Goal: Use online tool/utility

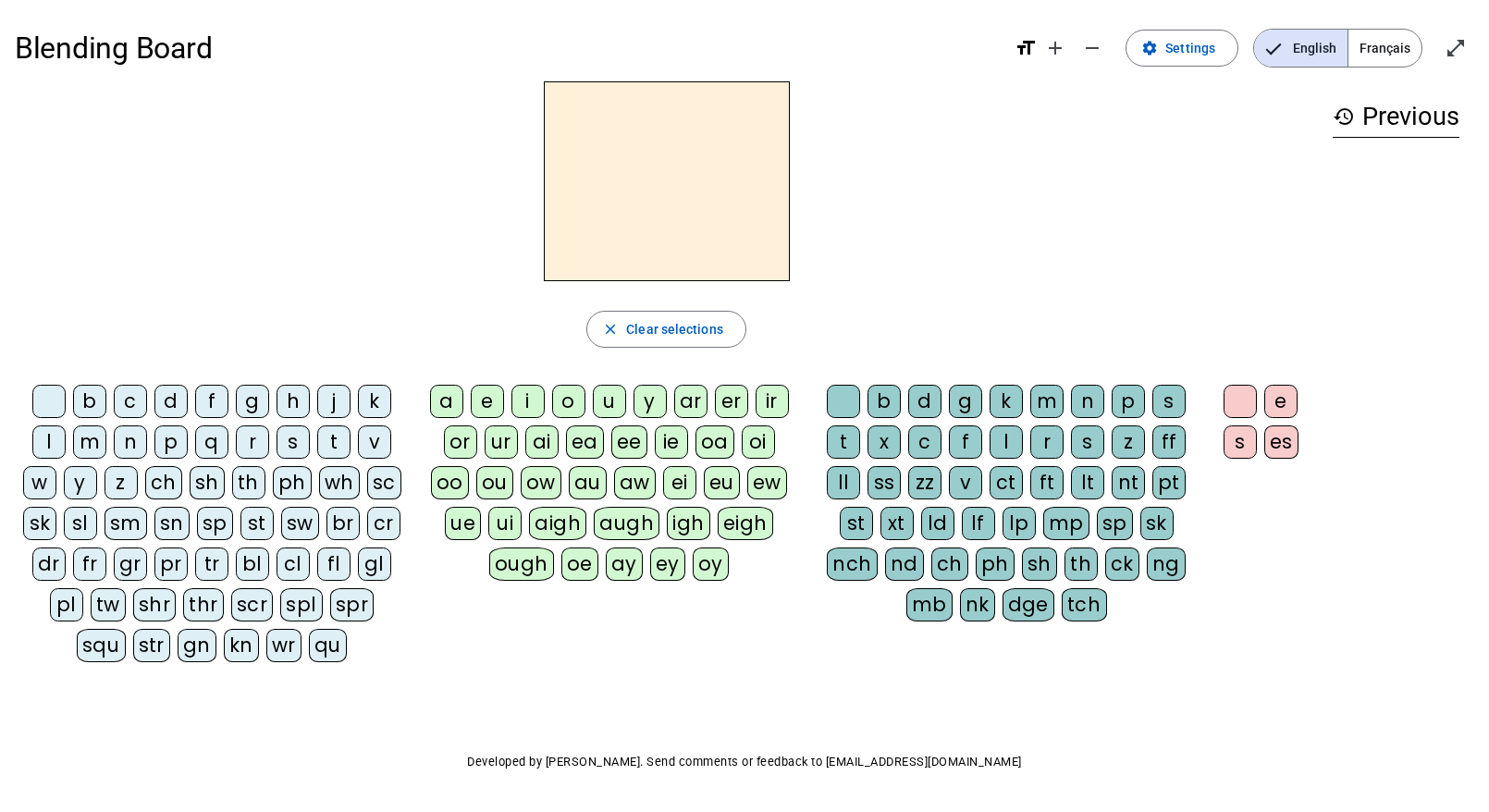
click at [178, 405] on div "d" at bounding box center [171, 401] width 34 height 34
click at [527, 400] on div "i" at bounding box center [527, 401] width 34 height 34
click at [1042, 564] on div "sh" at bounding box center [1040, 564] width 36 height 34
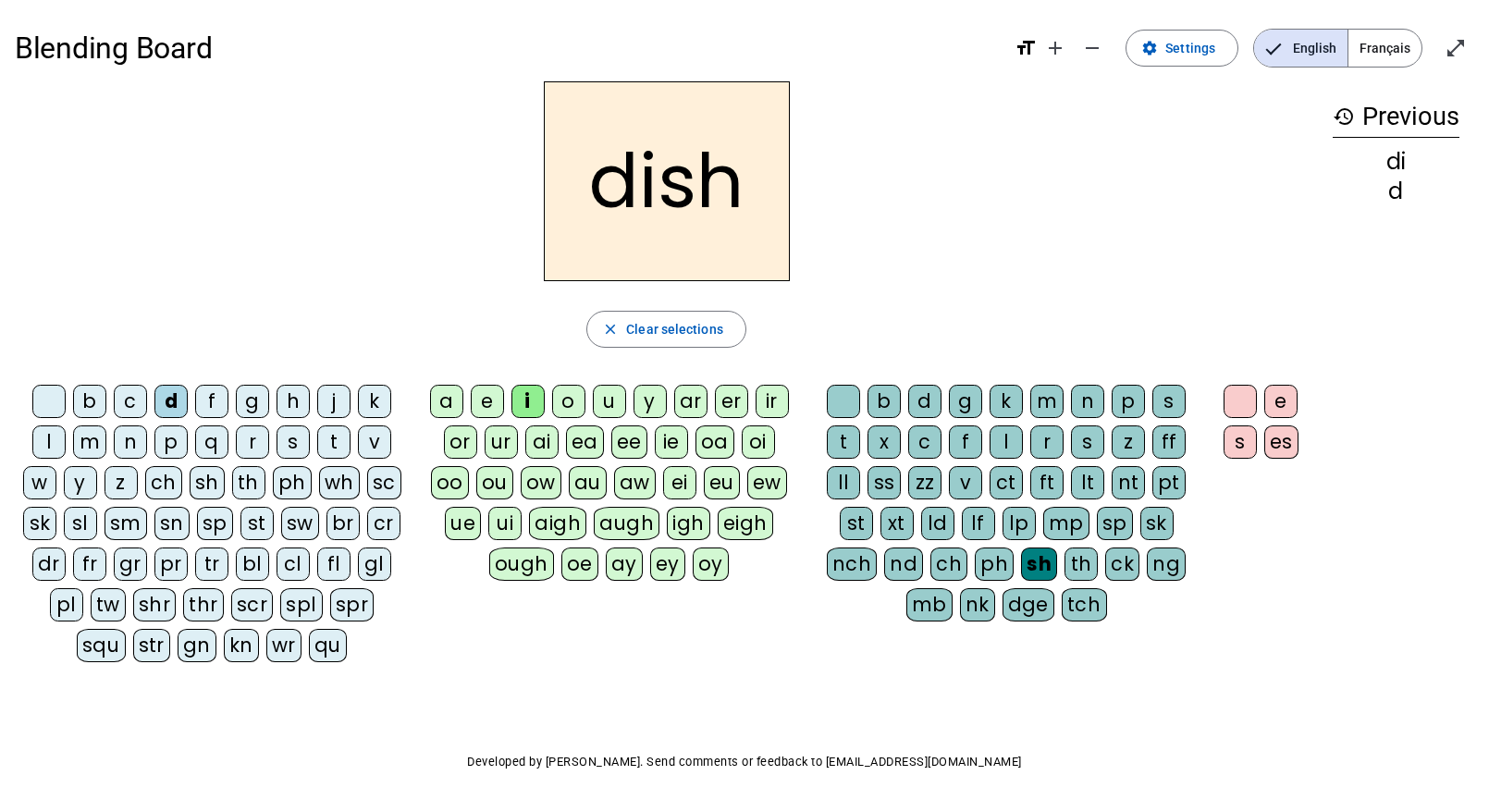
click at [1274, 441] on div "es" at bounding box center [1282, 442] width 35 height 34
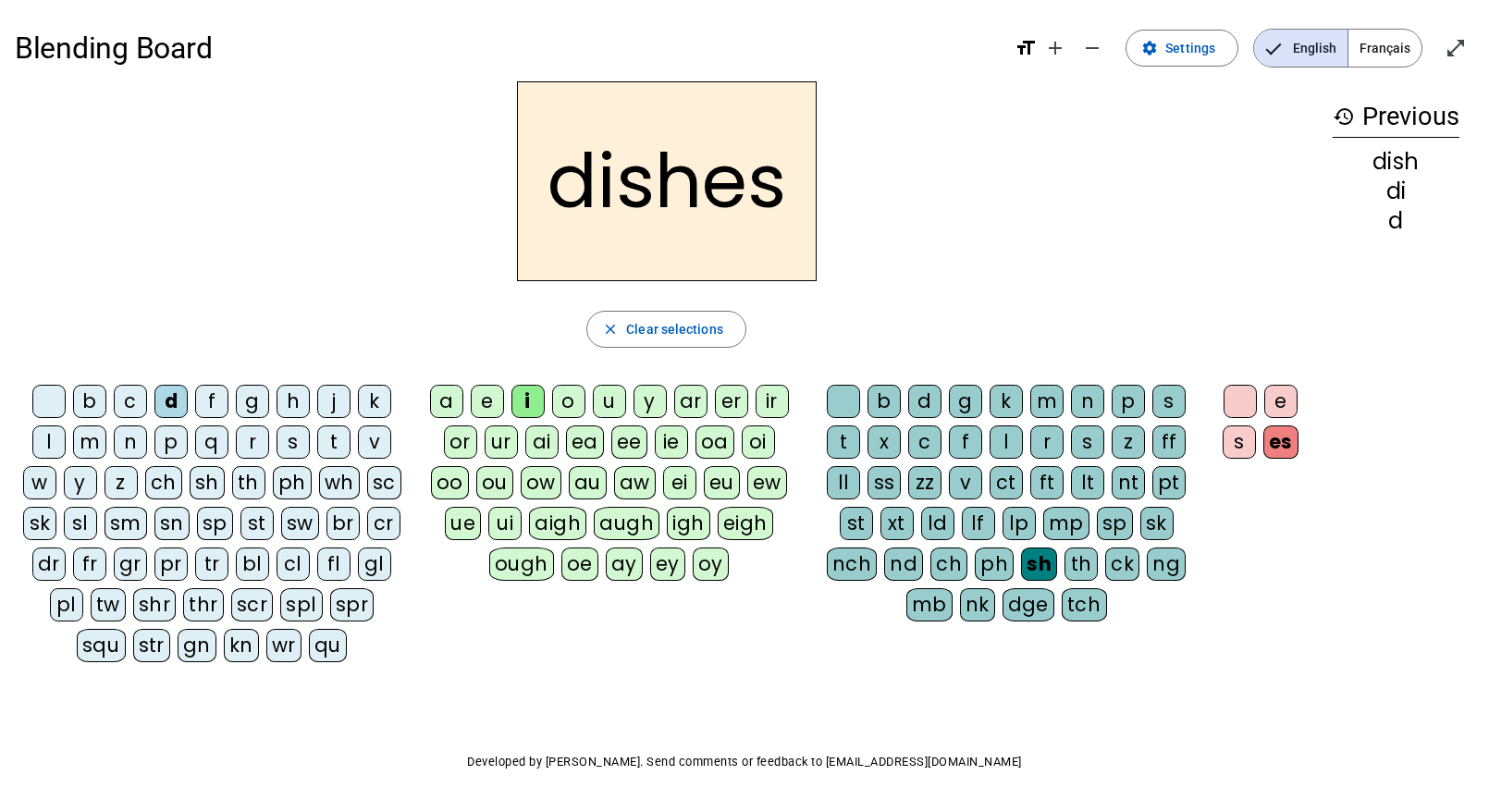
click at [1243, 403] on div at bounding box center [1241, 401] width 34 height 34
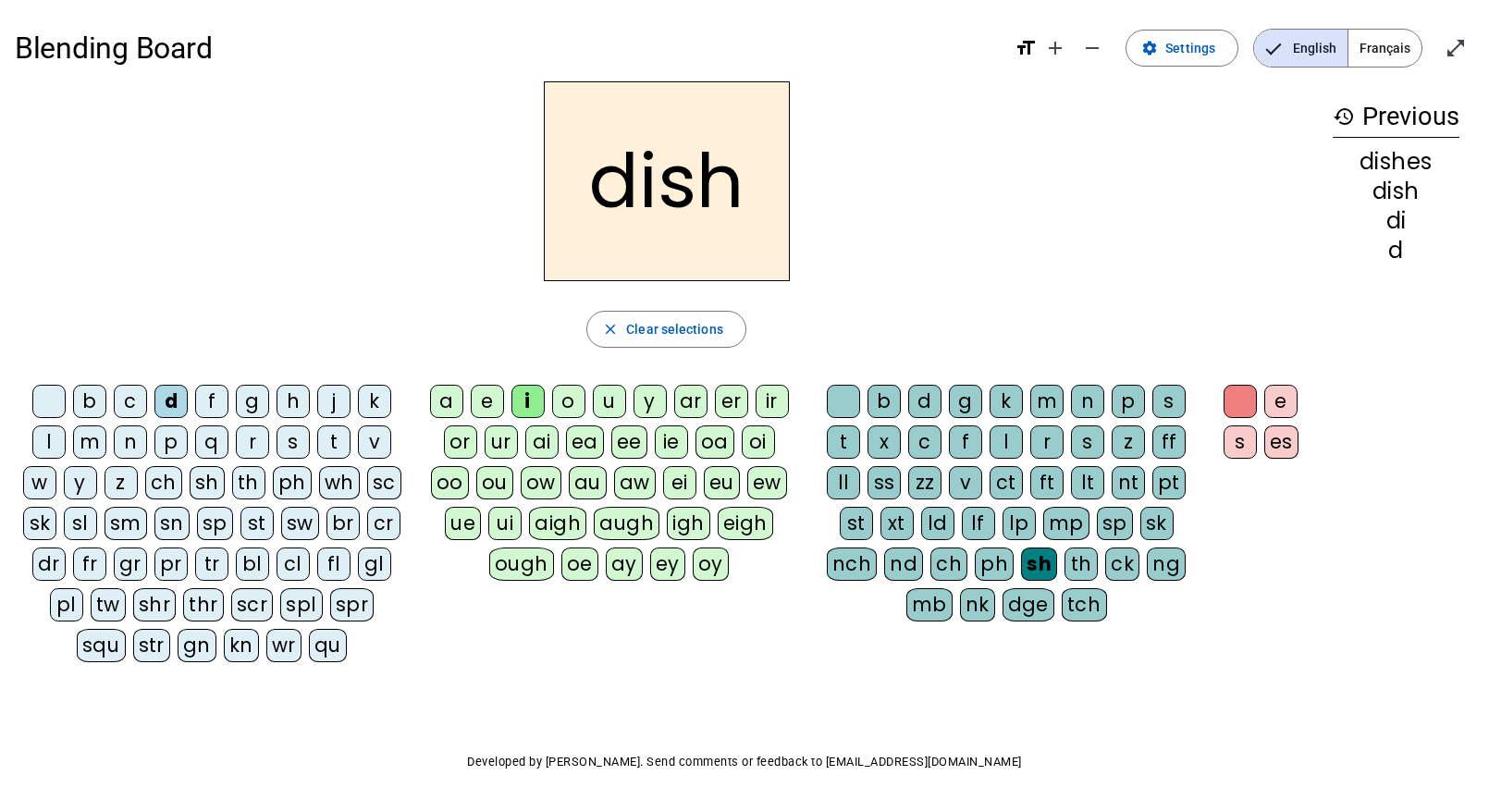
click at [449, 399] on div "a" at bounding box center [447, 401] width 34 height 34
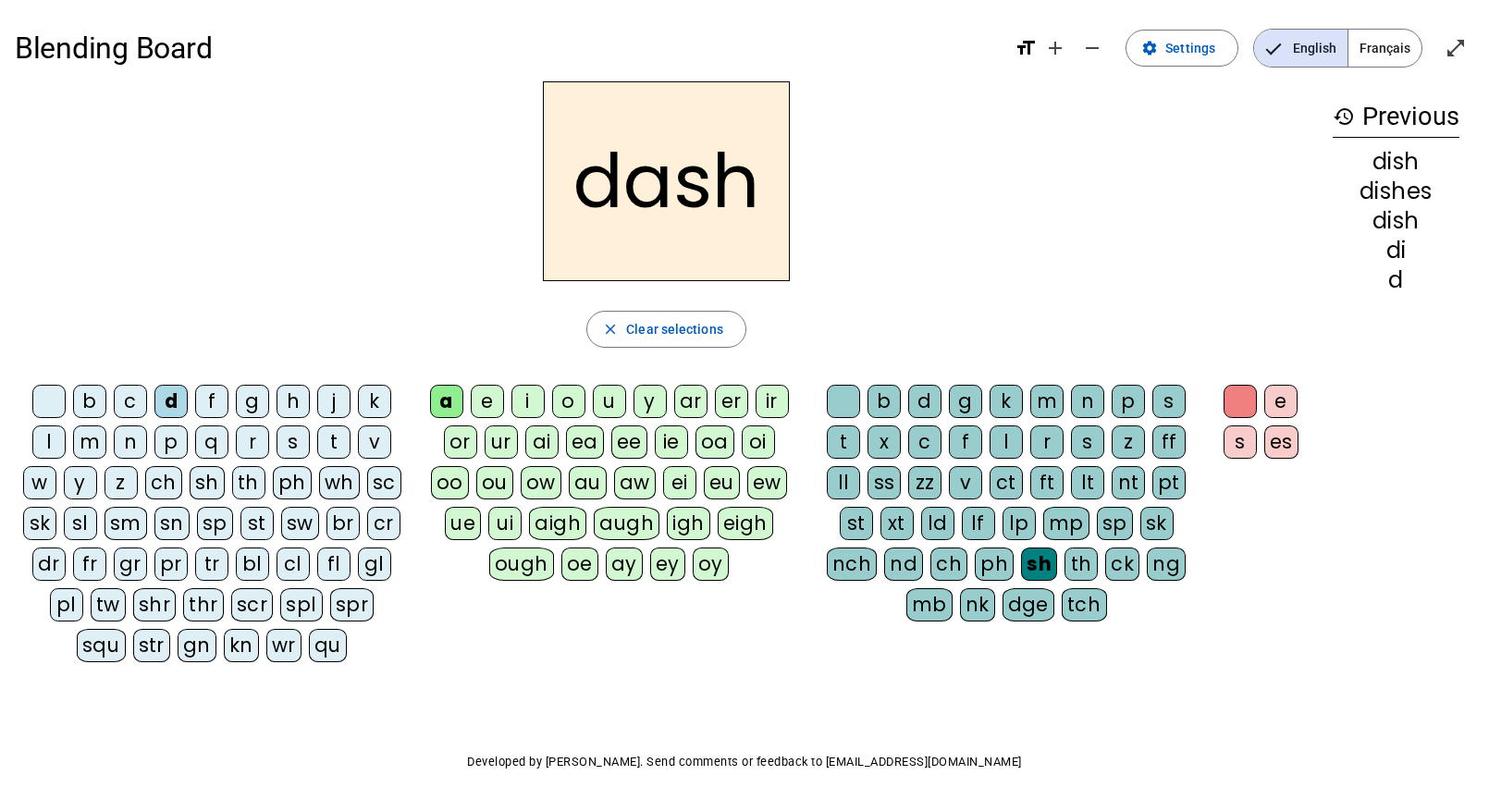
click at [1291, 442] on div "es" at bounding box center [1282, 442] width 35 height 34
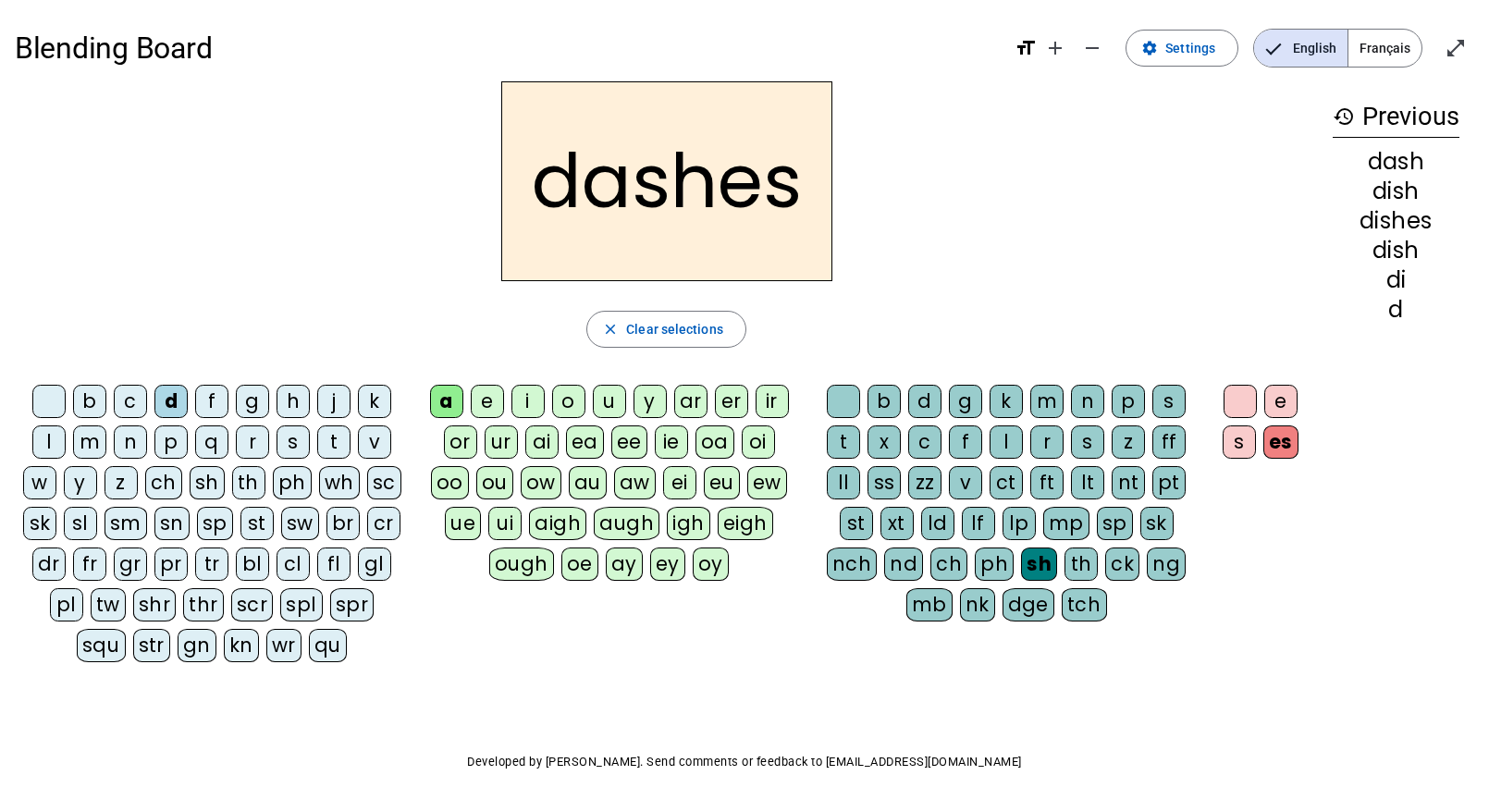
click at [289, 441] on div "s" at bounding box center [293, 442] width 34 height 34
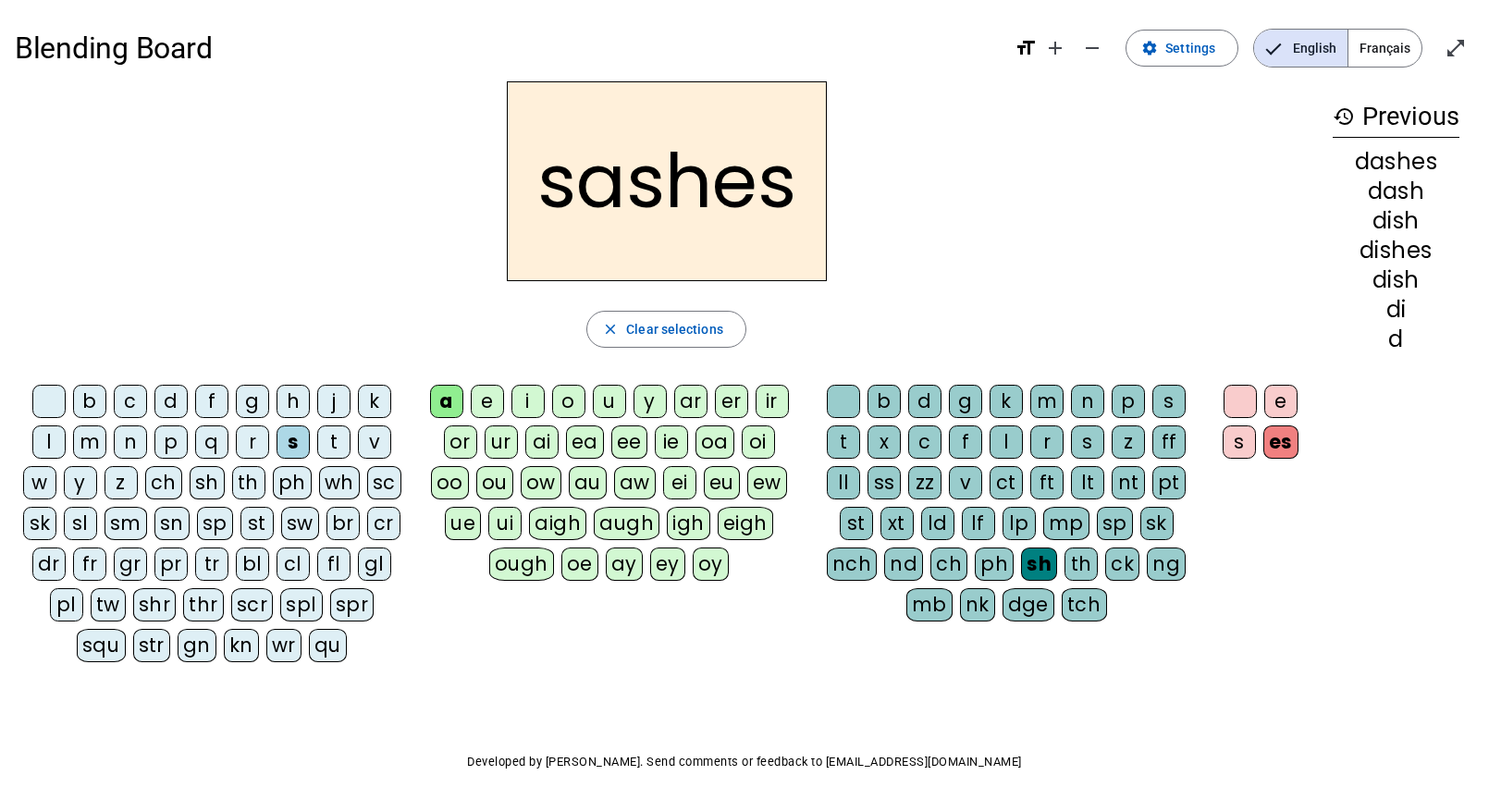
click at [258, 525] on div "st" at bounding box center [257, 523] width 34 height 34
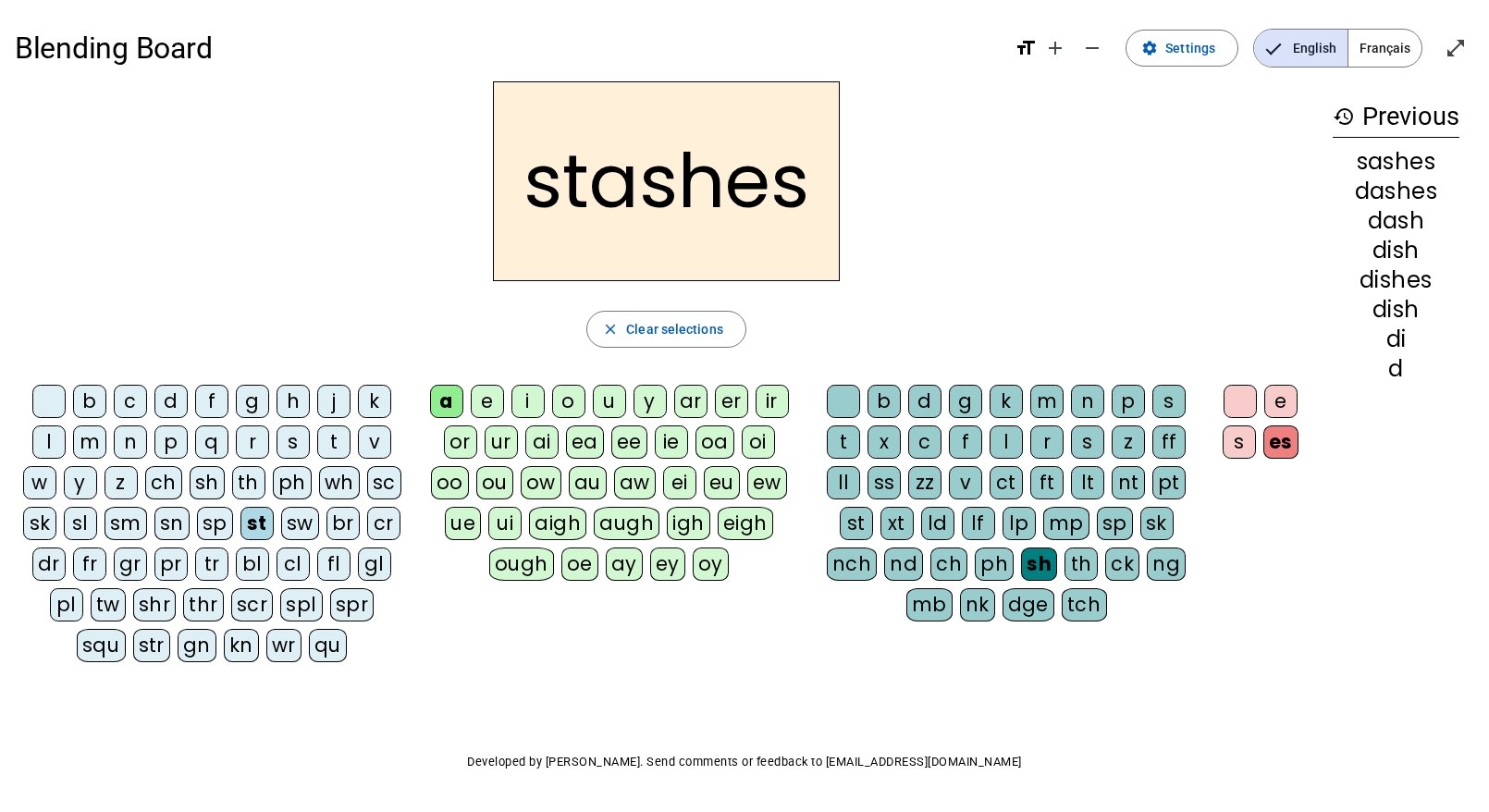
click at [1236, 397] on div at bounding box center [1241, 401] width 34 height 34
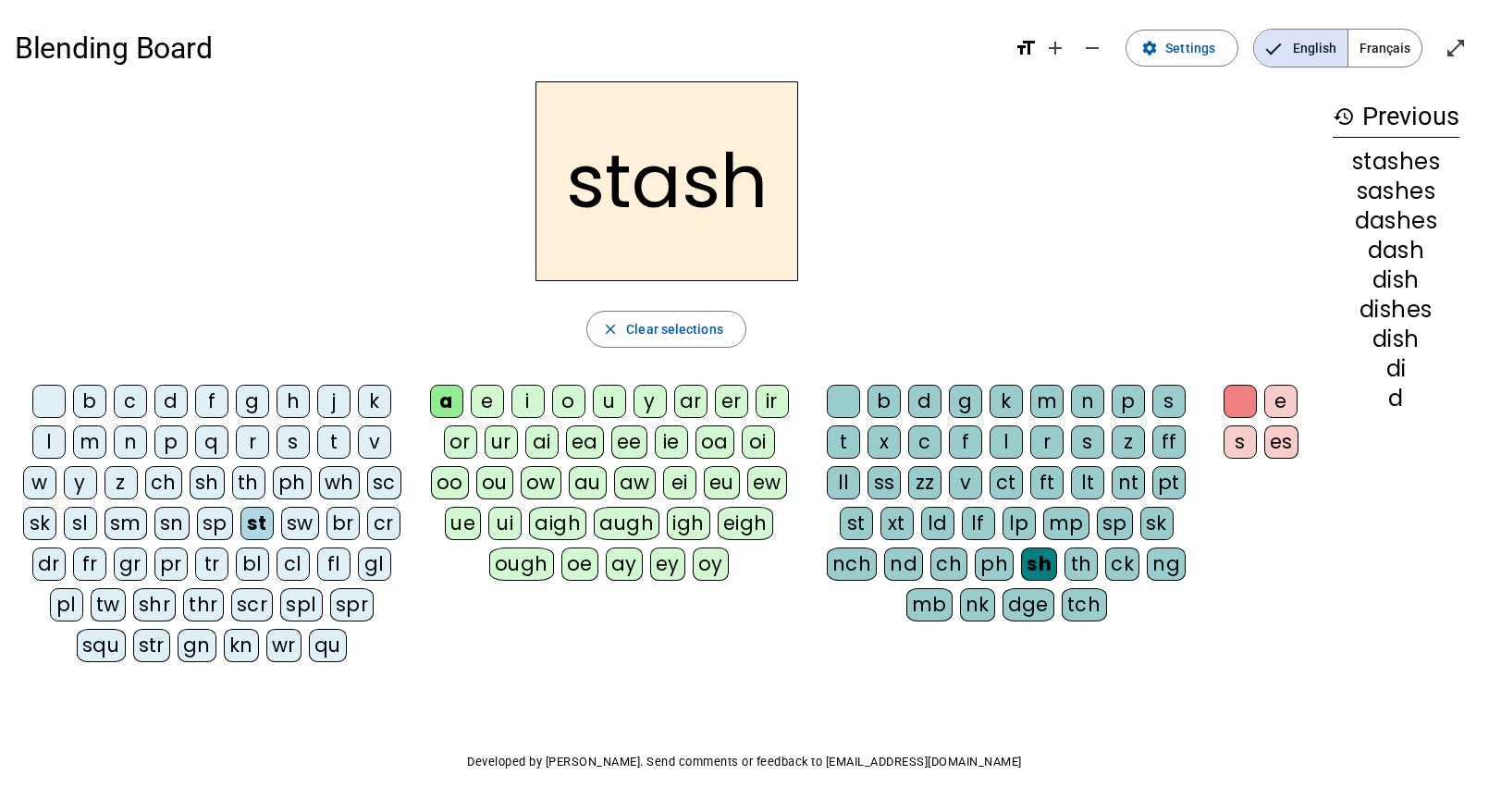
click at [1168, 439] on div "ff" at bounding box center [1169, 442] width 34 height 34
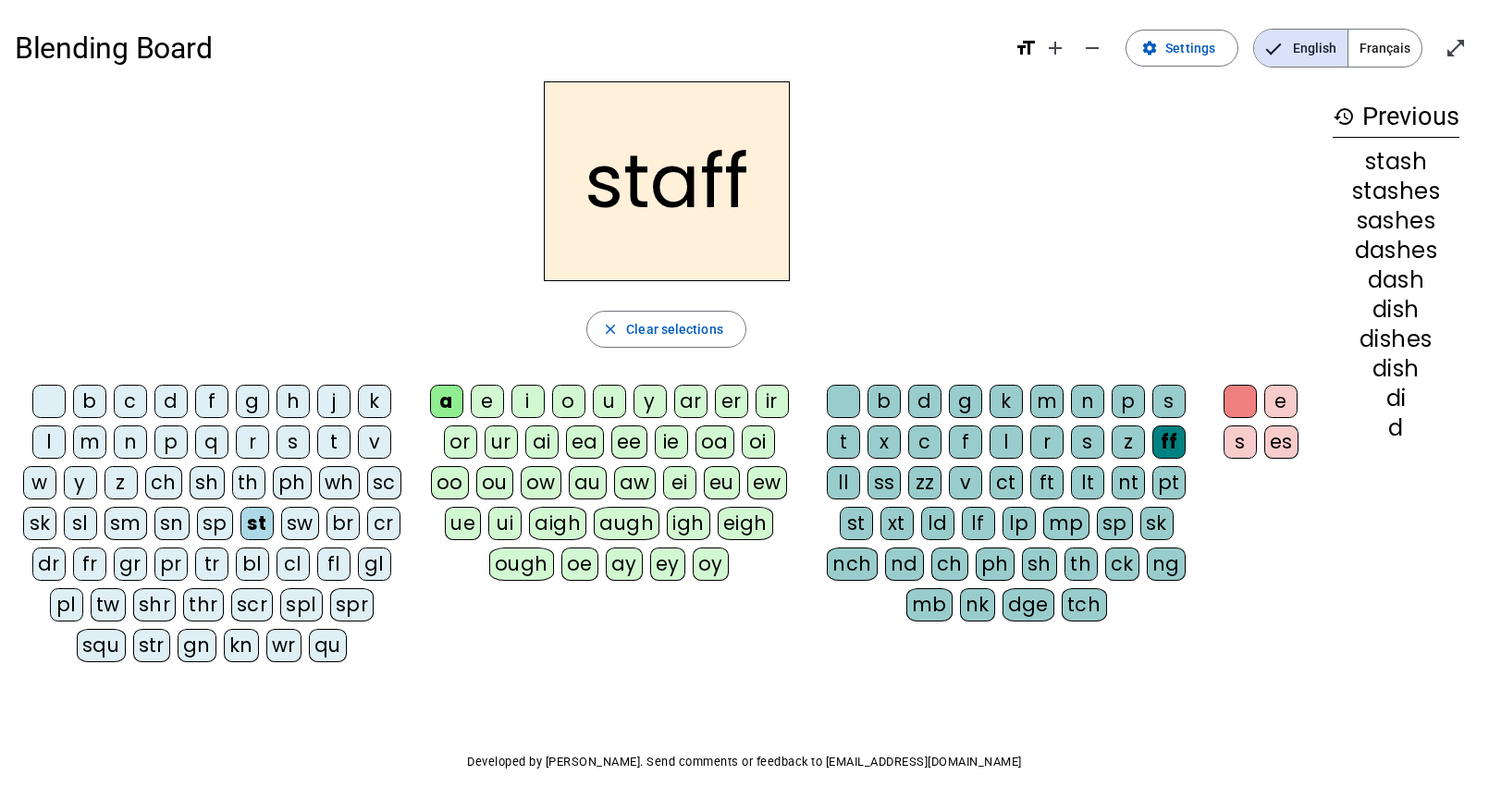
click at [615, 402] on div "u" at bounding box center [609, 401] width 34 height 34
click at [1242, 441] on div "s" at bounding box center [1241, 442] width 34 height 34
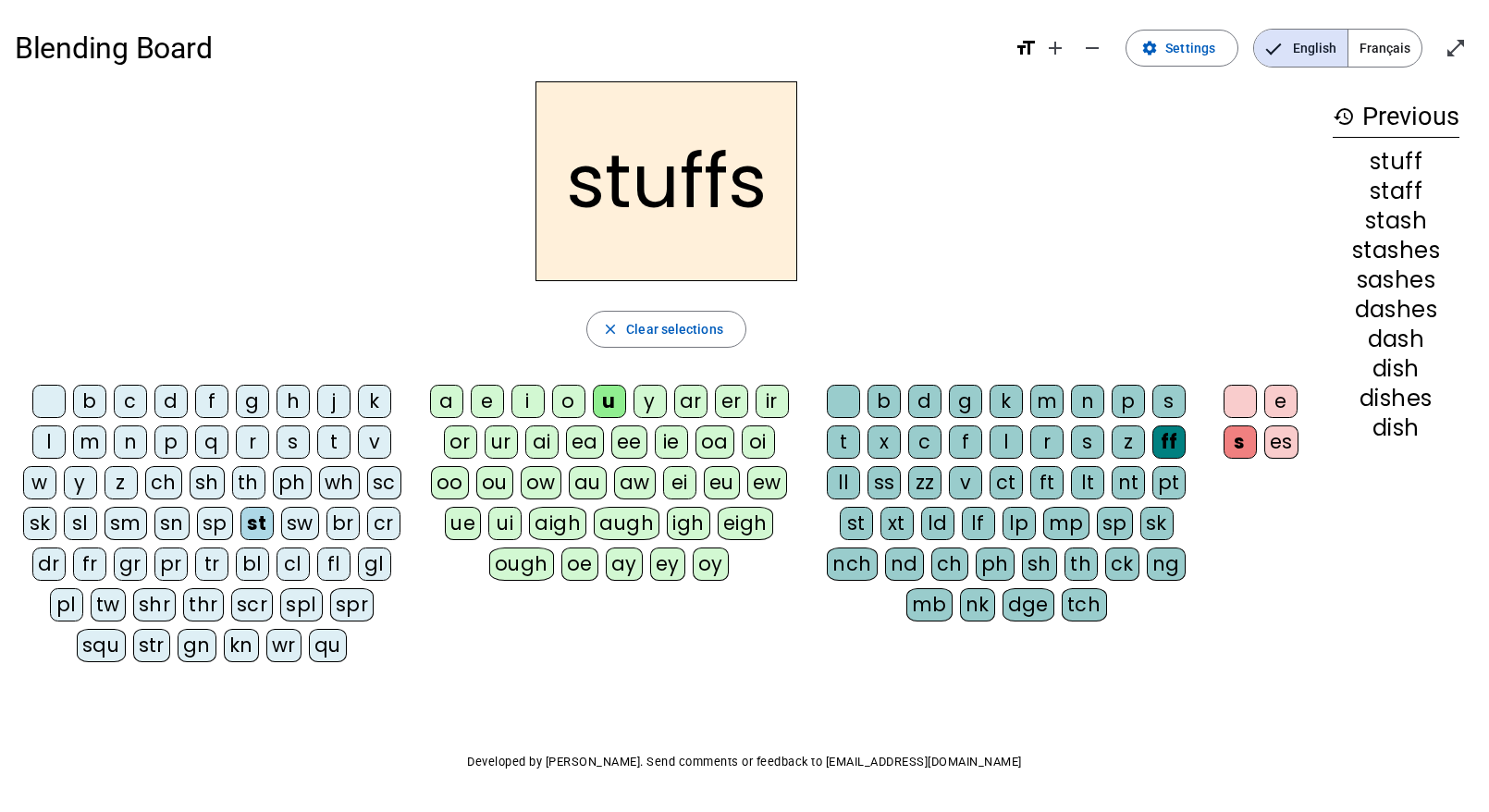
click at [162, 522] on div "sn" at bounding box center [172, 523] width 36 height 34
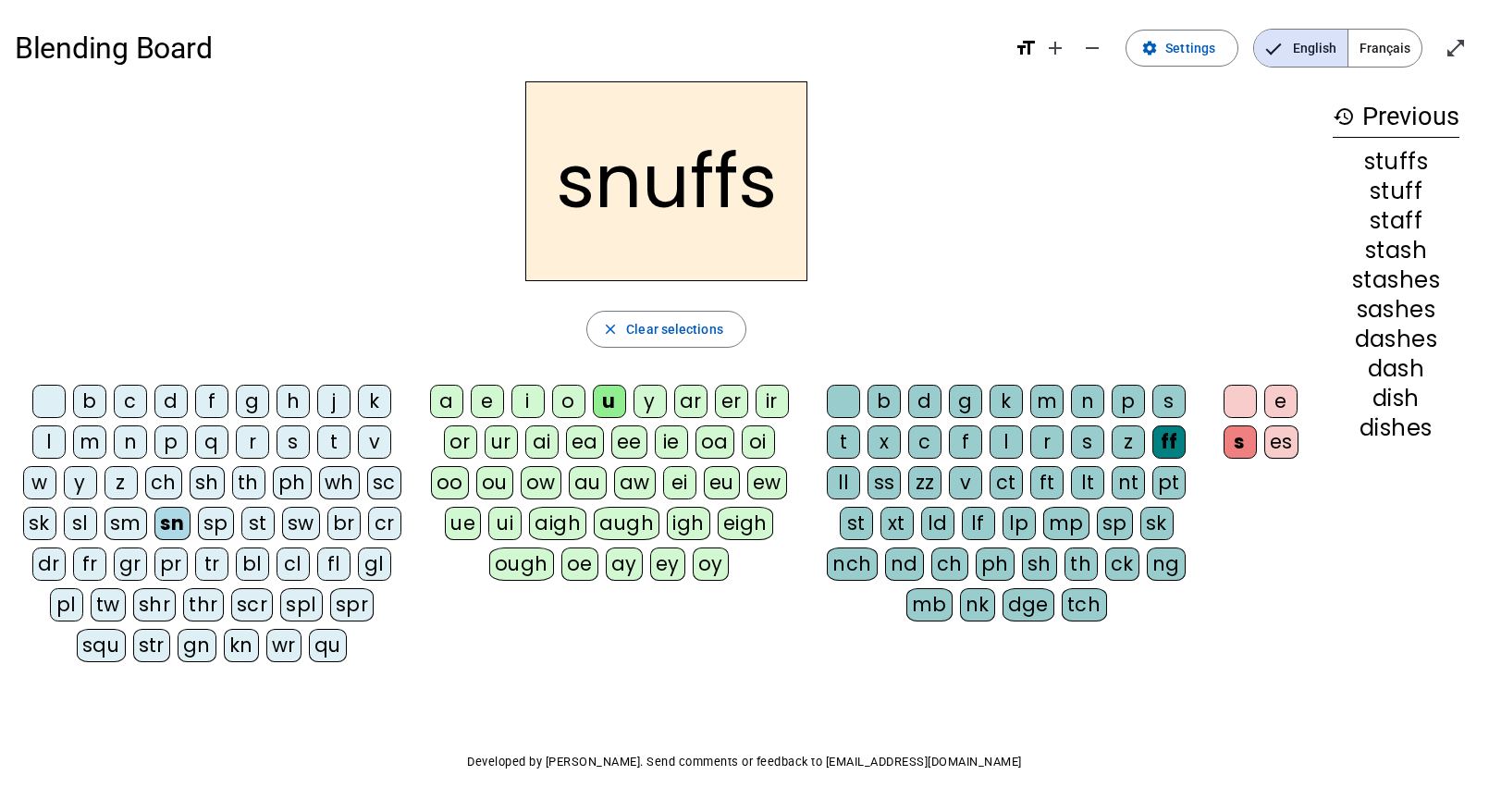
click at [532, 399] on div "i" at bounding box center [527, 401] width 34 height 34
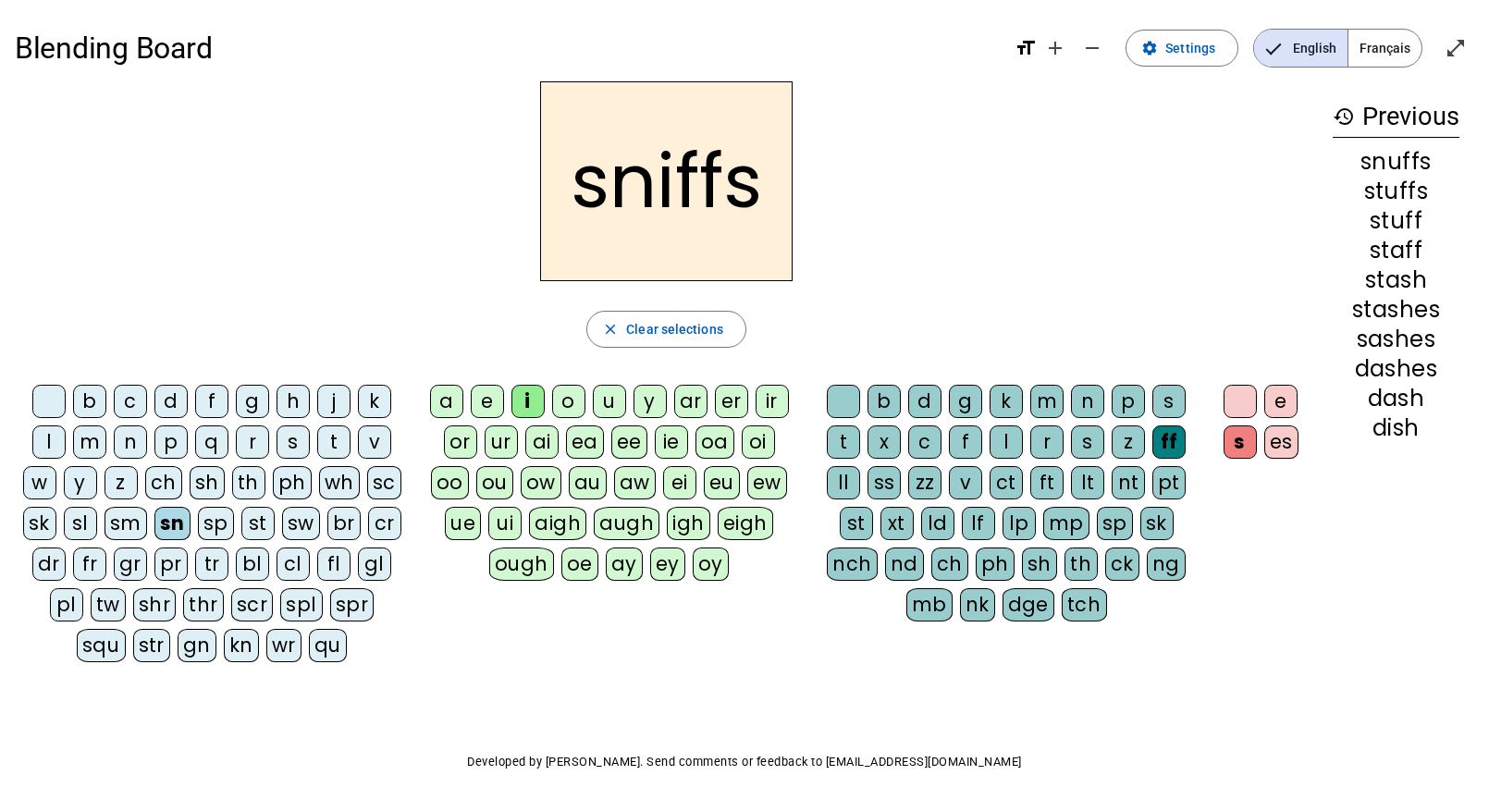
click at [1248, 399] on div at bounding box center [1241, 401] width 34 height 34
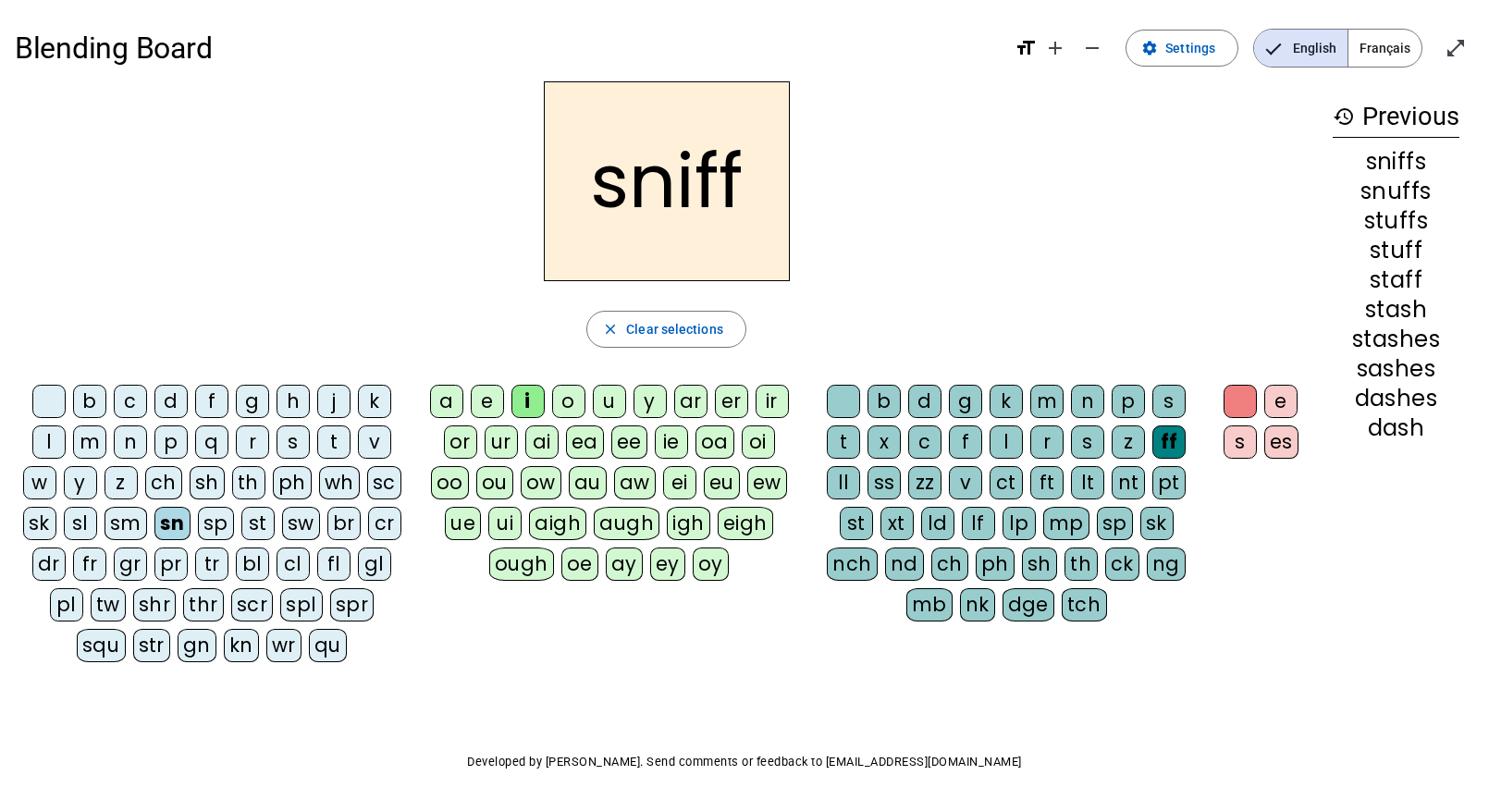
click at [256, 519] on div "st" at bounding box center [258, 523] width 34 height 34
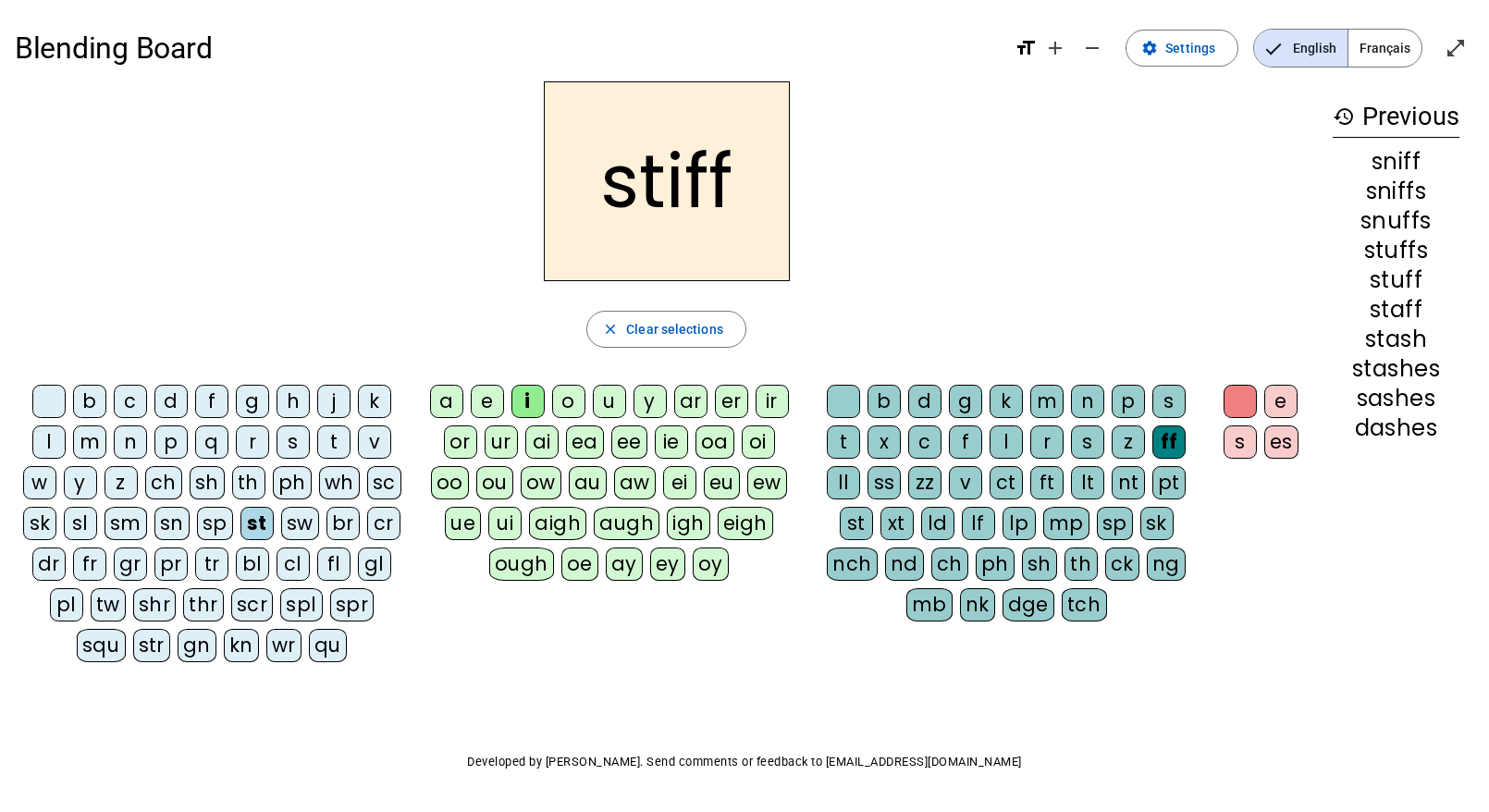
click at [341, 449] on div "t" at bounding box center [334, 442] width 34 height 34
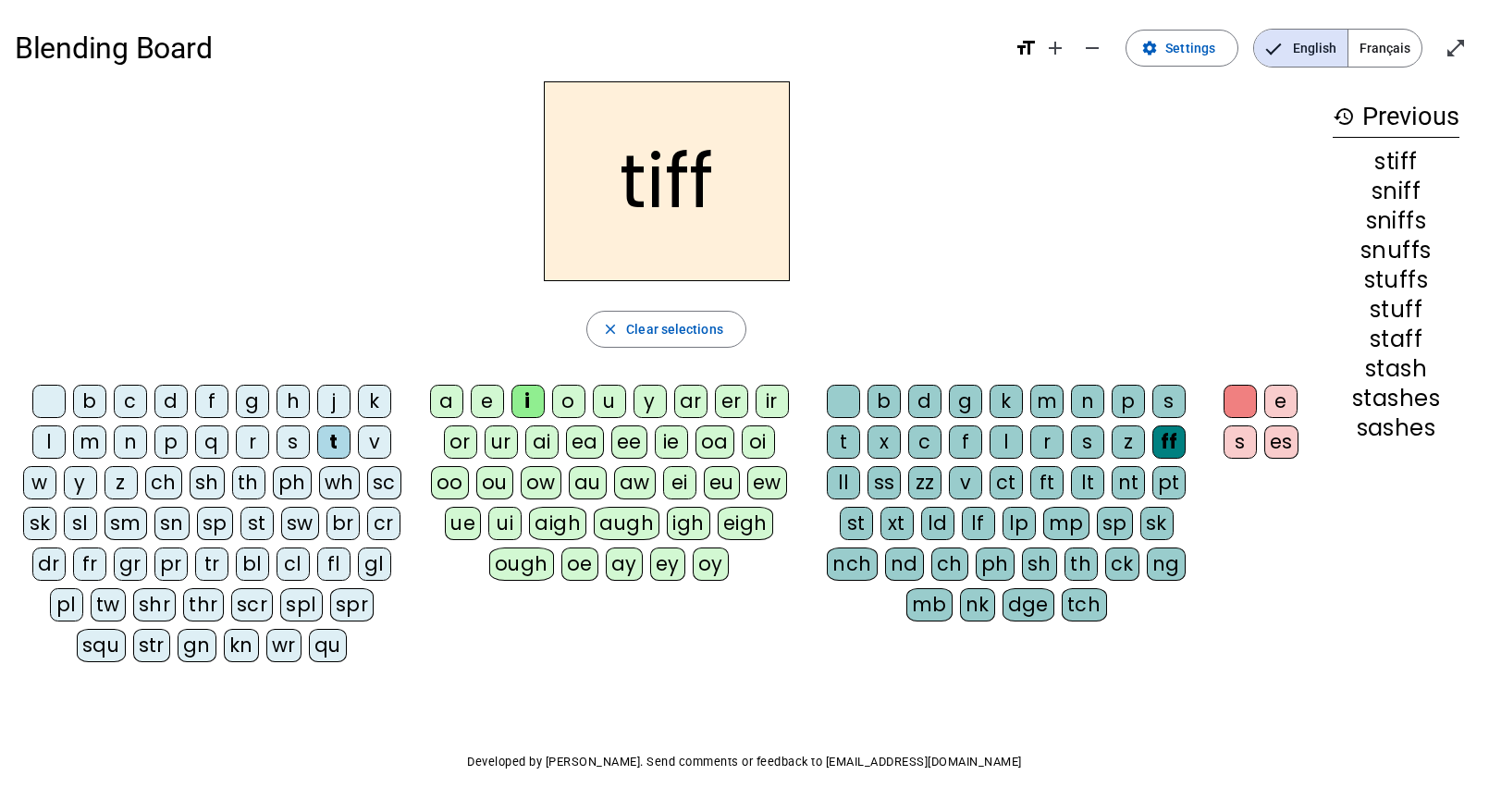
click at [84, 445] on div "m" at bounding box center [90, 442] width 34 height 34
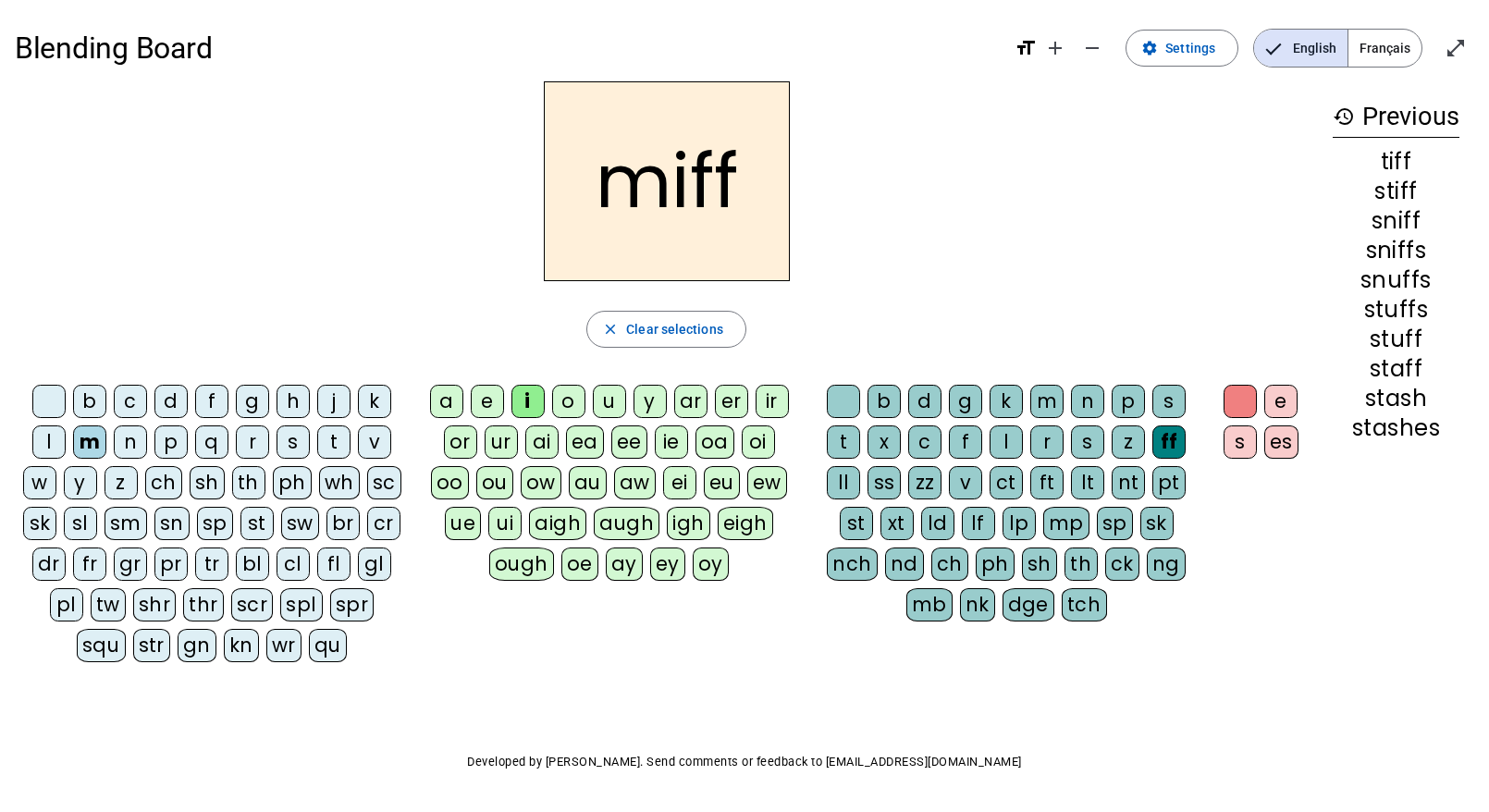
click at [887, 486] on div "ss" at bounding box center [885, 482] width 34 height 34
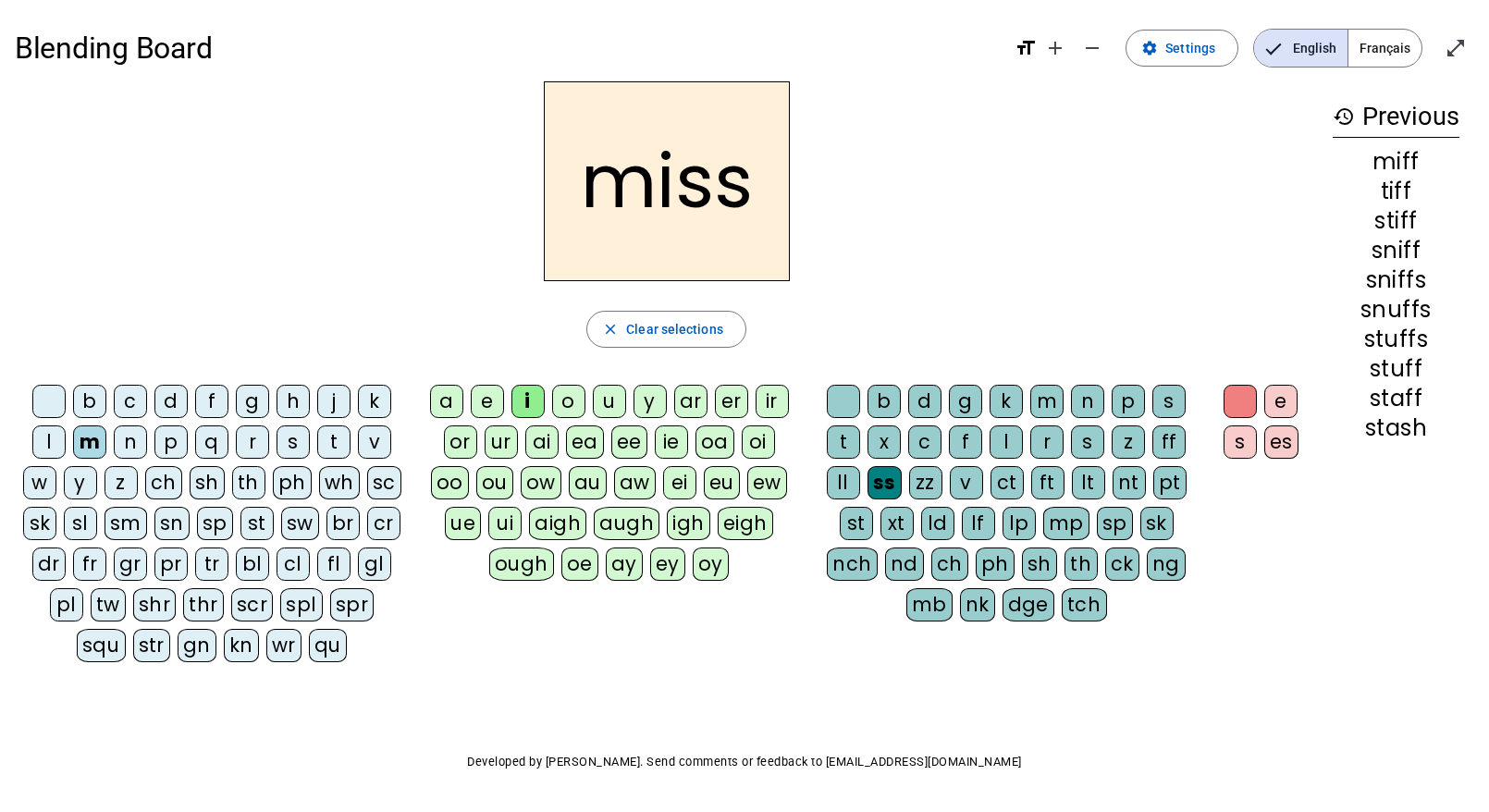
click at [1278, 436] on div "es" at bounding box center [1282, 442] width 35 height 34
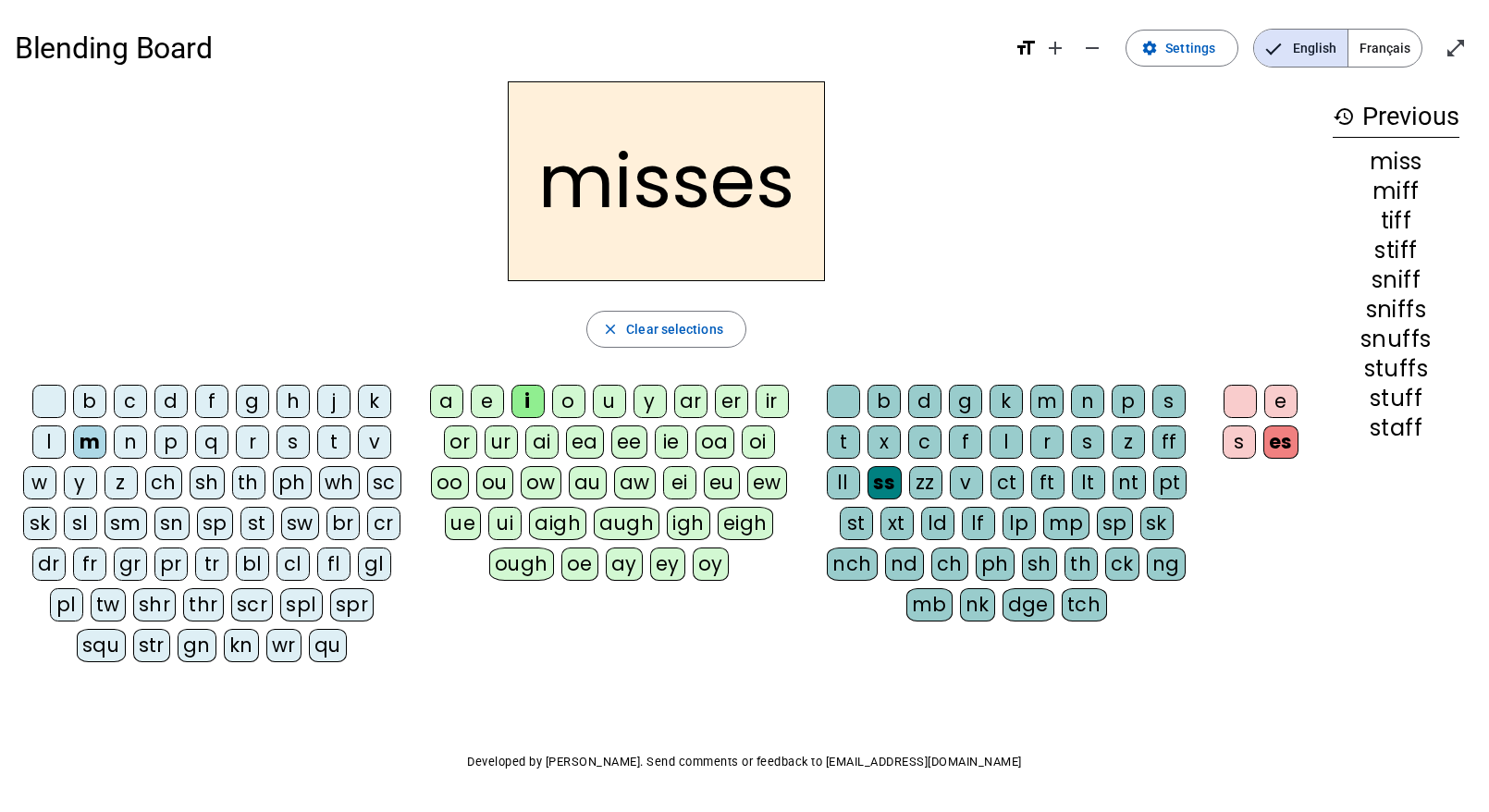
click at [484, 407] on div "e" at bounding box center [487, 401] width 34 height 34
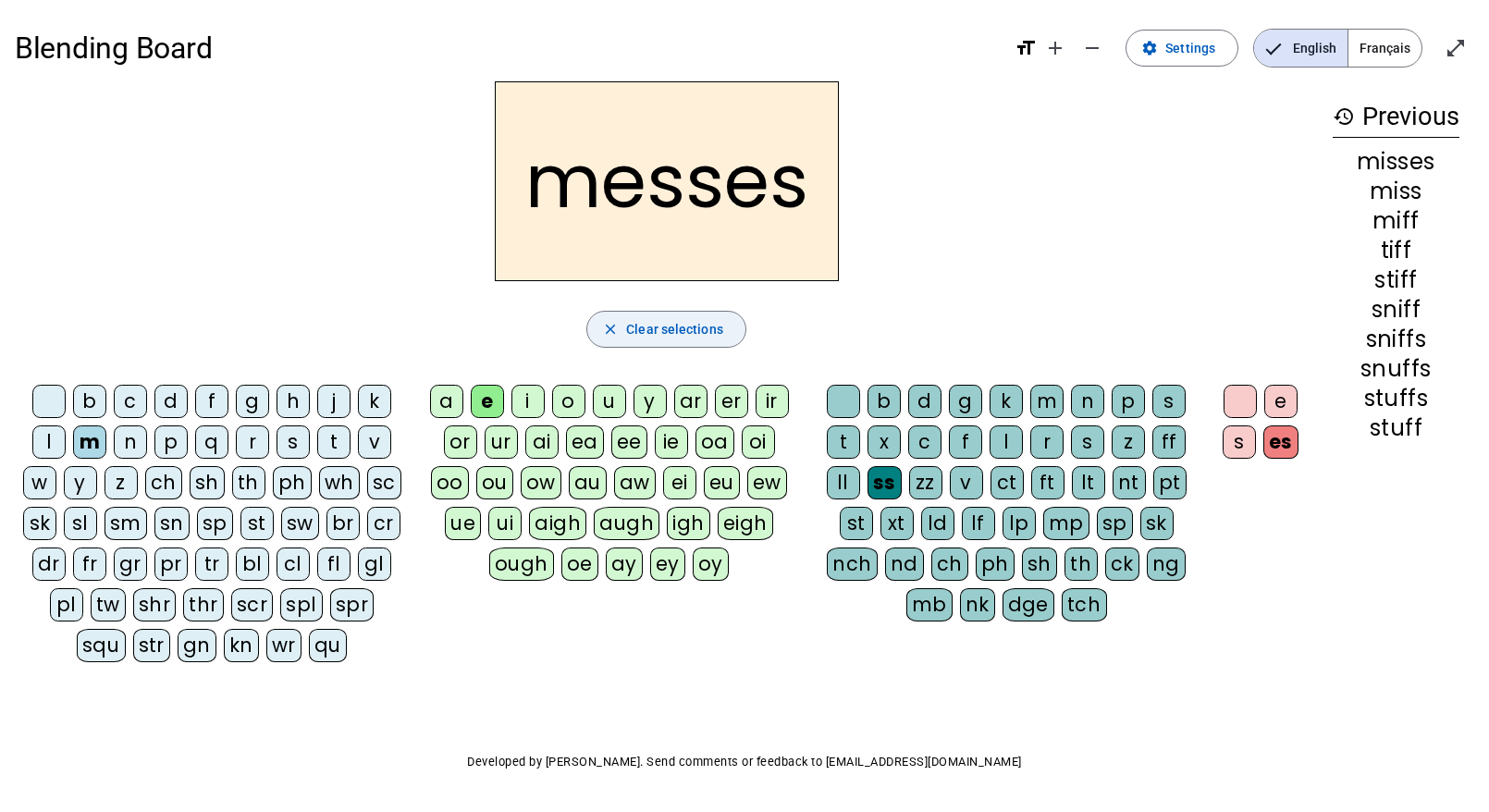
click at [649, 322] on span "Clear selections" at bounding box center [675, 329] width 97 height 22
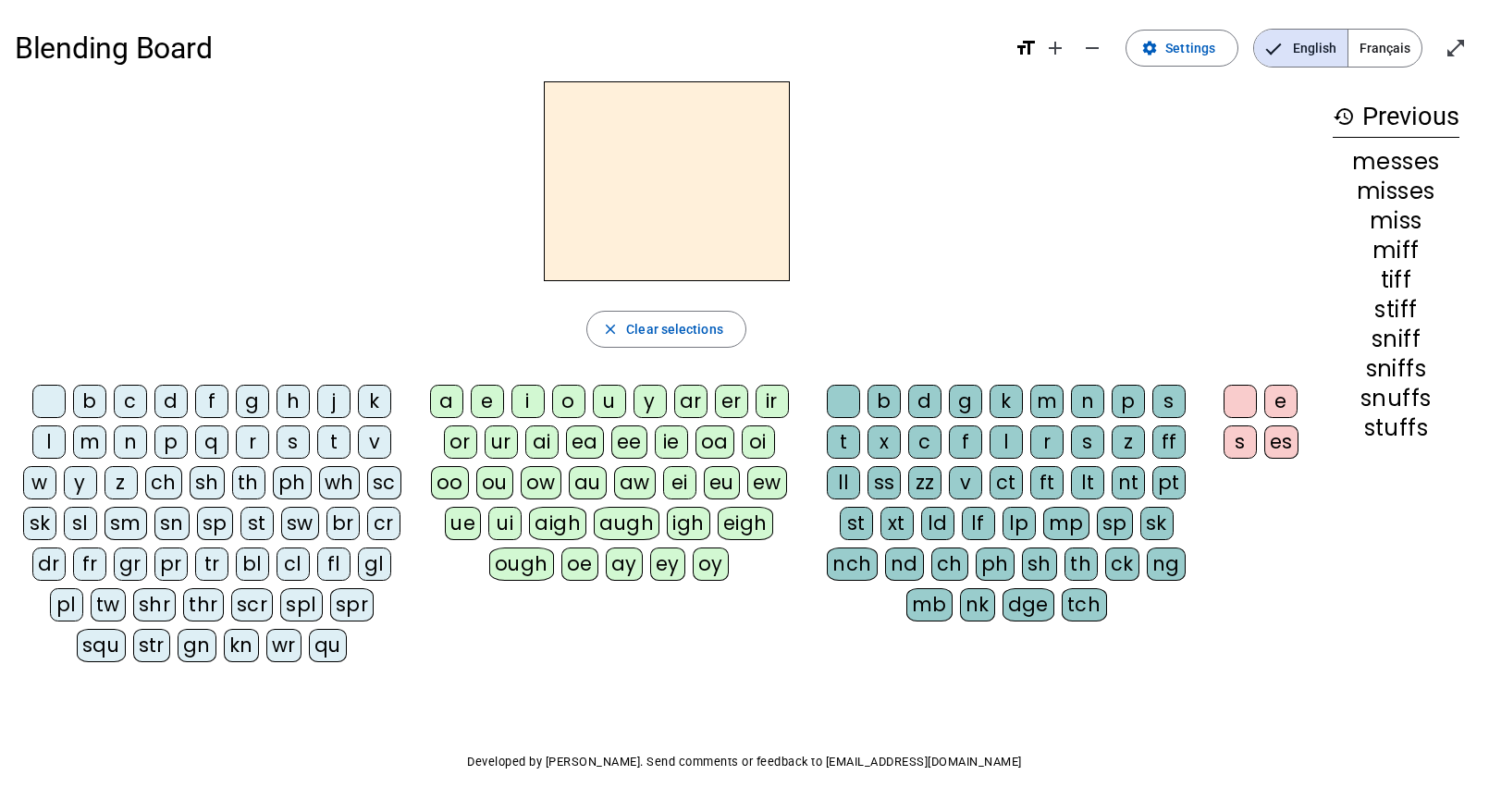
click at [84, 393] on div "b" at bounding box center [90, 401] width 34 height 34
click at [636, 519] on div "augh" at bounding box center [627, 523] width 65 height 34
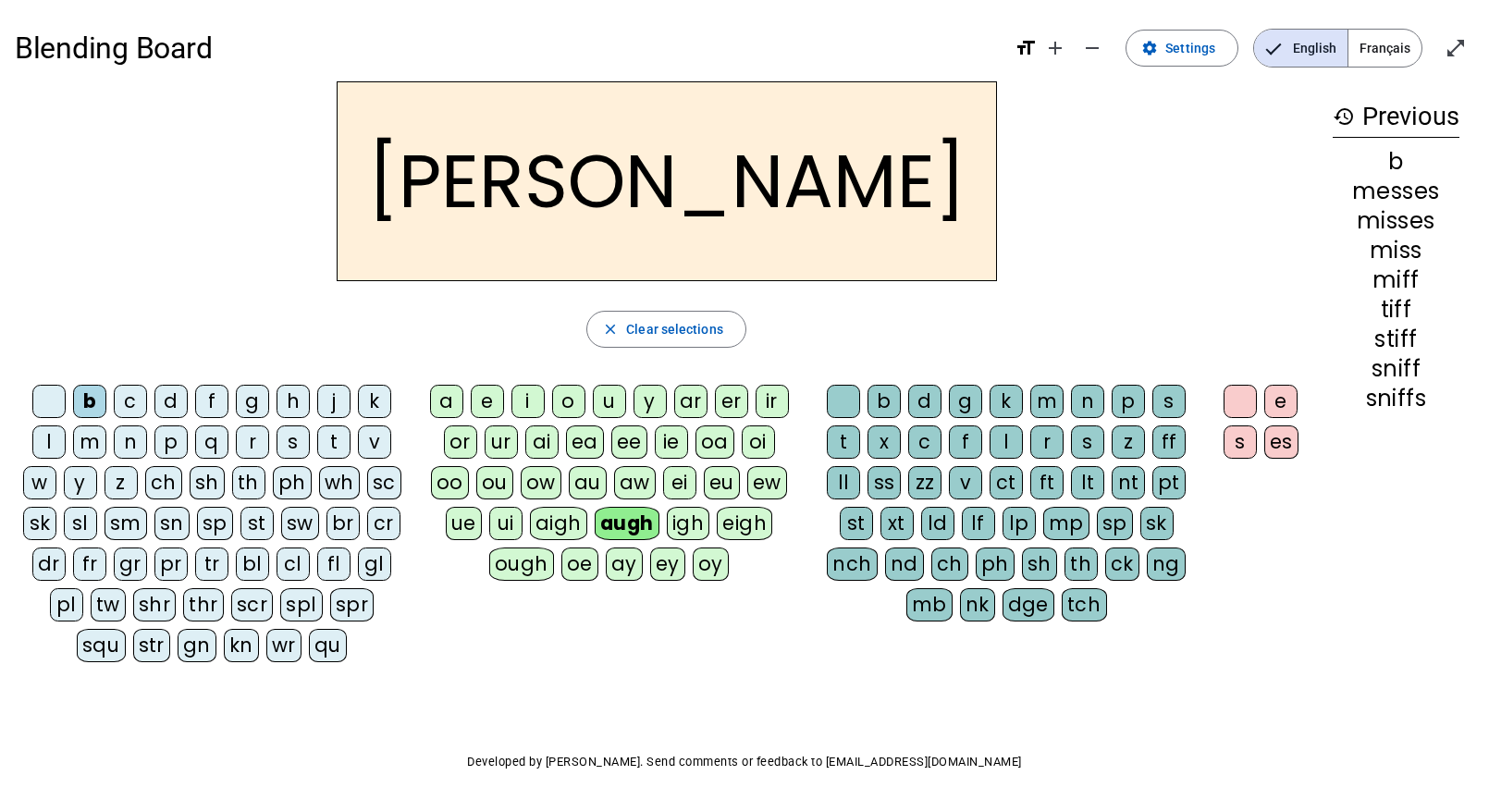
click at [842, 432] on div "t" at bounding box center [843, 442] width 34 height 34
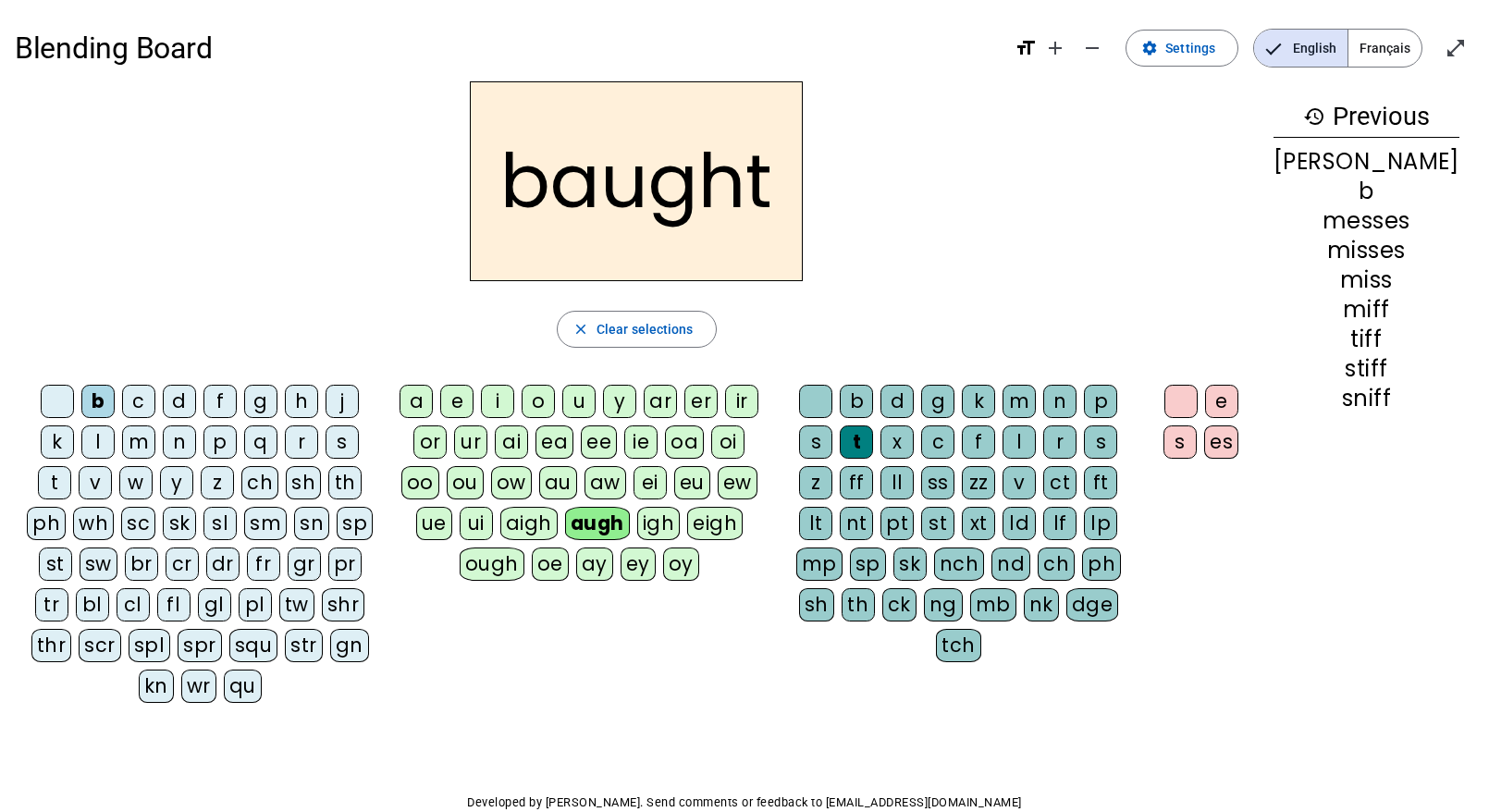
click at [167, 399] on div "d" at bounding box center [179, 401] width 34 height 34
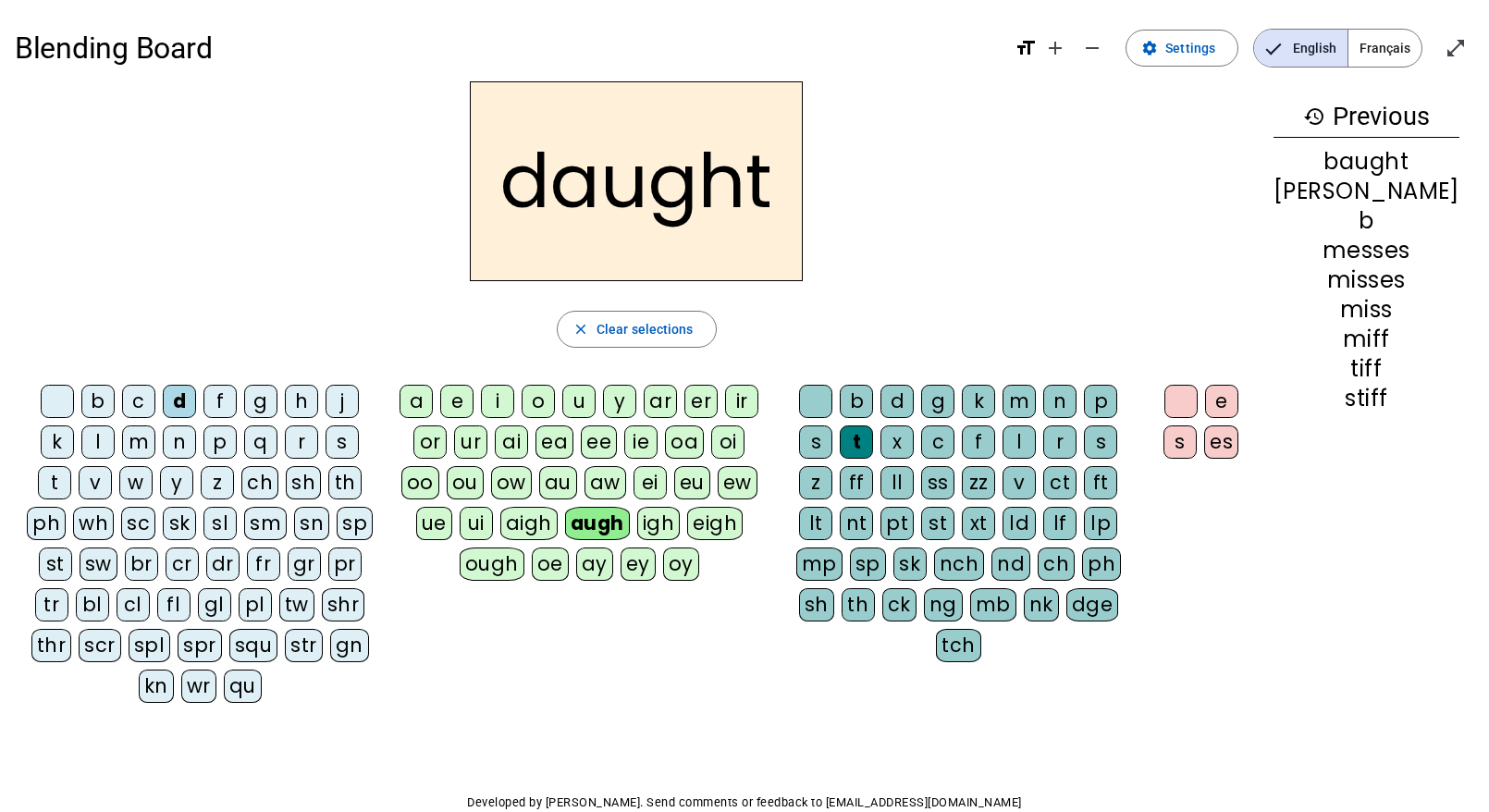
click at [206, 559] on div "dr" at bounding box center [222, 564] width 34 height 34
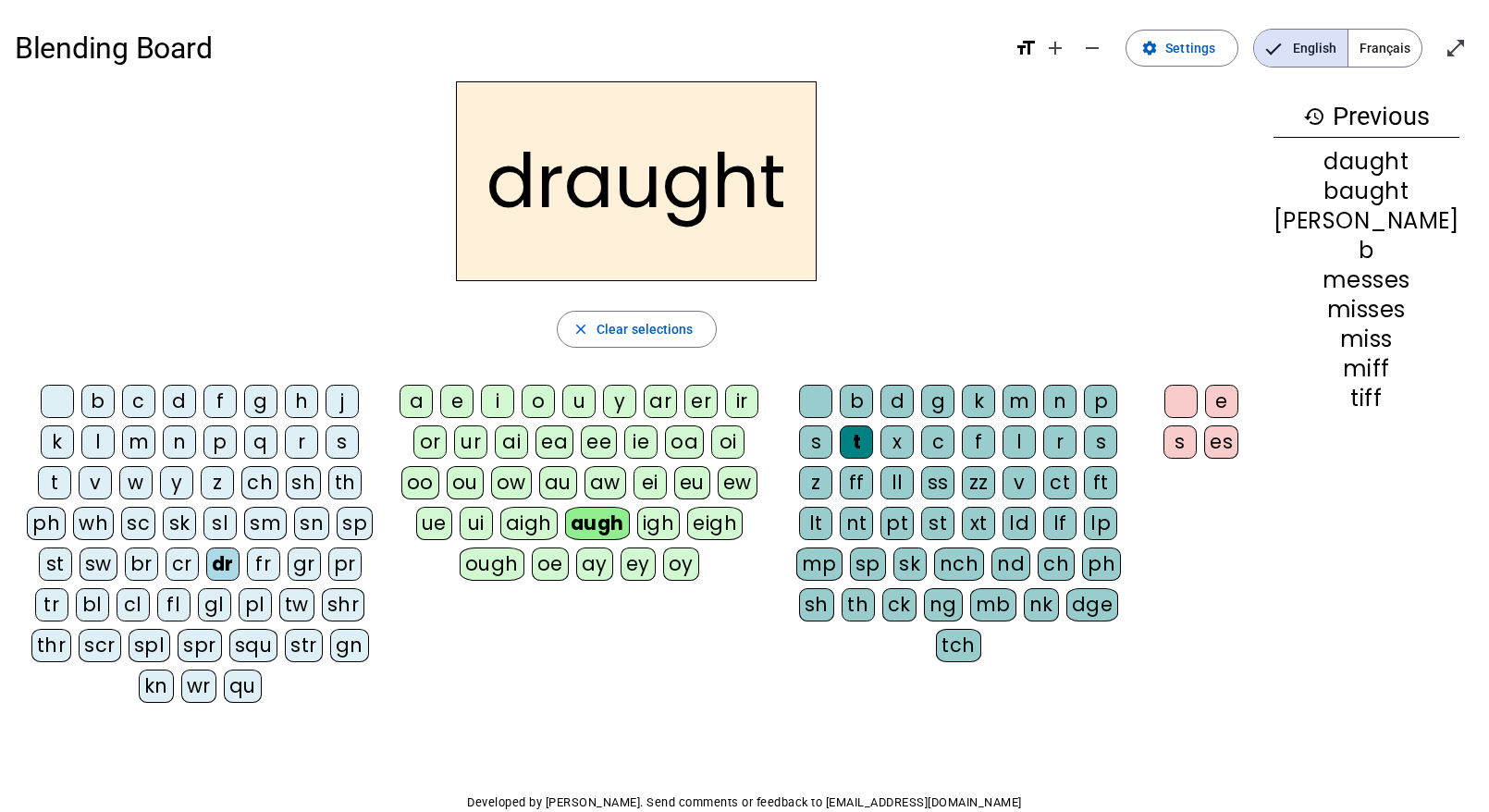
click at [71, 466] on div "t" at bounding box center [54, 482] width 34 height 34
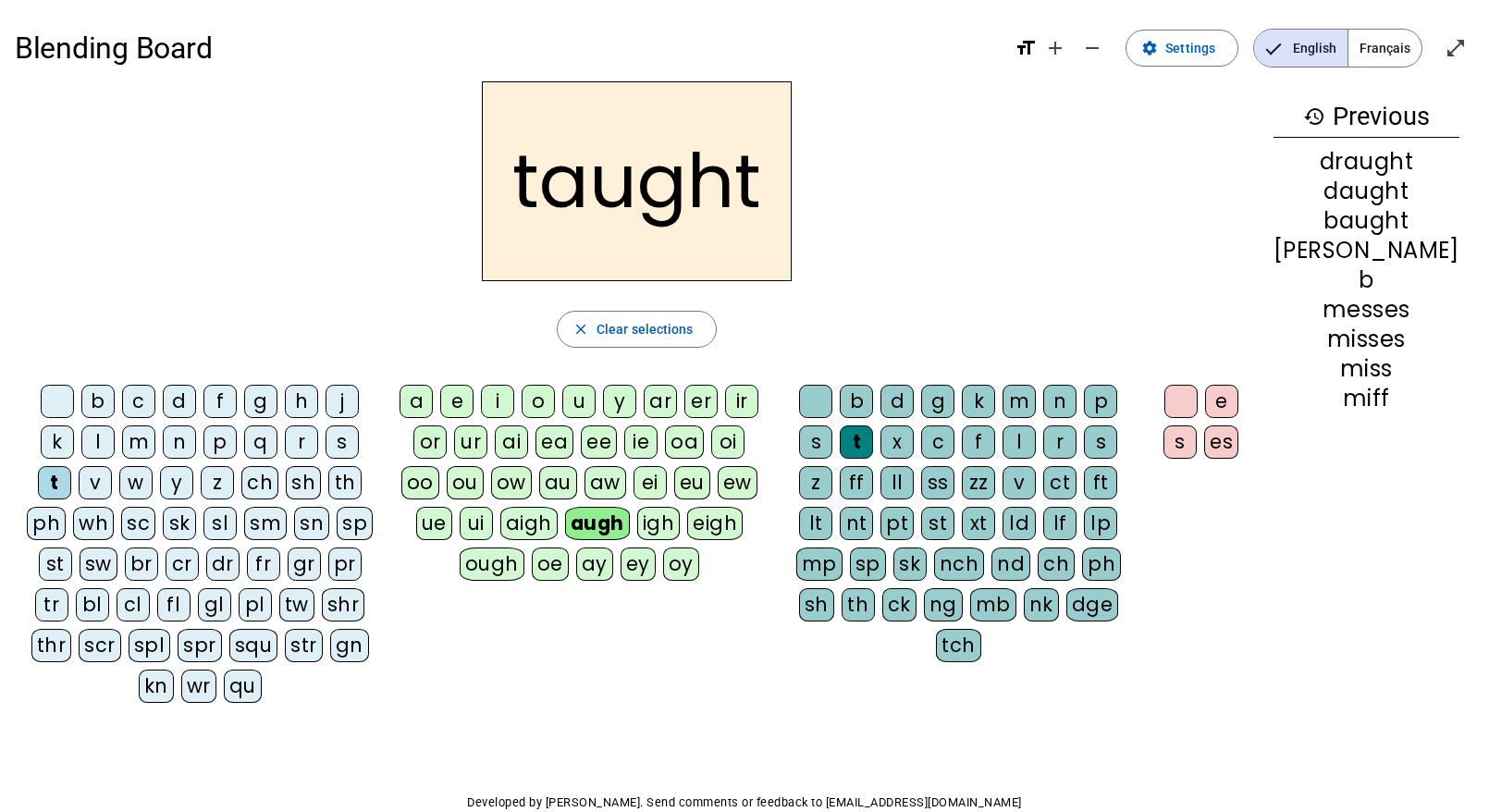
click at [520, 622] on div "b c d f g h j k l m n p q r s t v w y z ch sh th ph wh sc sk sl sm sn sp st sw …" at bounding box center [636, 547] width 1245 height 341
click at [690, 324] on span "Clear selections" at bounding box center [645, 329] width 97 height 22
